Goal: Task Accomplishment & Management: Use online tool/utility

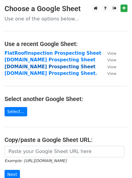
click at [20, 65] on strong "[DOMAIN_NAME] Prospecting Sheet" at bounding box center [50, 66] width 91 height 5
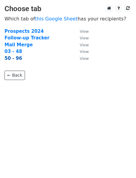
click at [16, 59] on strong "50 - 96" at bounding box center [13, 58] width 17 height 5
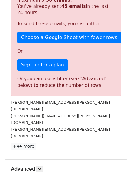
scroll to position [181, 0]
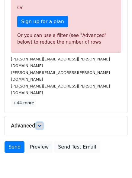
click at [43, 123] on link at bounding box center [39, 126] width 7 height 7
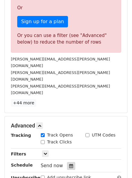
click at [69, 164] on icon at bounding box center [71, 166] width 4 height 4
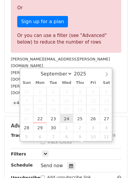
type input "2025-09-24 12:00"
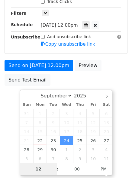
scroll to position [147, 0]
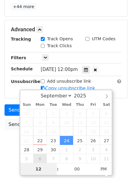
type input "2"
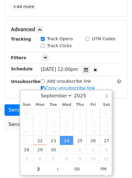
type input "2025-09-24 14:00"
click at [113, 79] on form "Variables Copy/paste... {{Company Name}} {{Email Contact}} {{First Name}} {{Las…" at bounding box center [66, 10] width 123 height 248
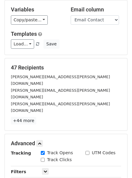
scroll to position [30, 0]
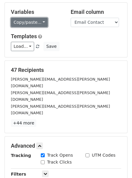
click at [22, 24] on link "Copy/paste..." at bounding box center [29, 22] width 37 height 9
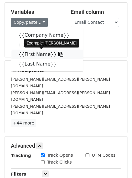
click at [28, 53] on link "{{First Name}}" at bounding box center [47, 55] width 72 height 10
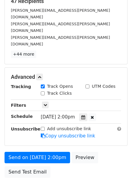
scroll to position [120, 0]
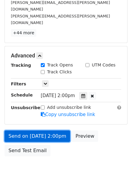
click at [53, 131] on link "Send on Sep 24 at 2:00pm" at bounding box center [37, 136] width 65 height 11
